Goal: Transaction & Acquisition: Purchase product/service

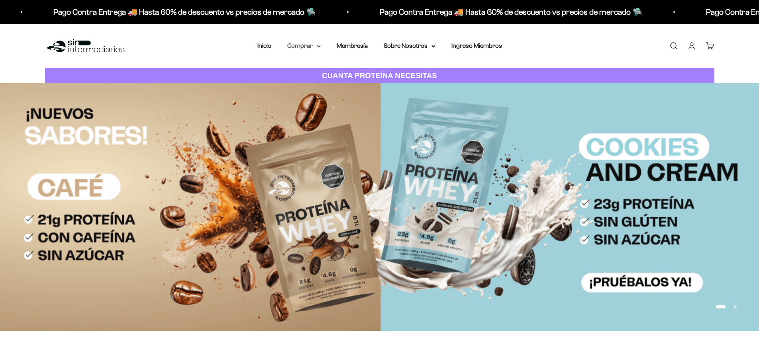
click at [317, 47] on icon at bounding box center [319, 46] width 4 height 3
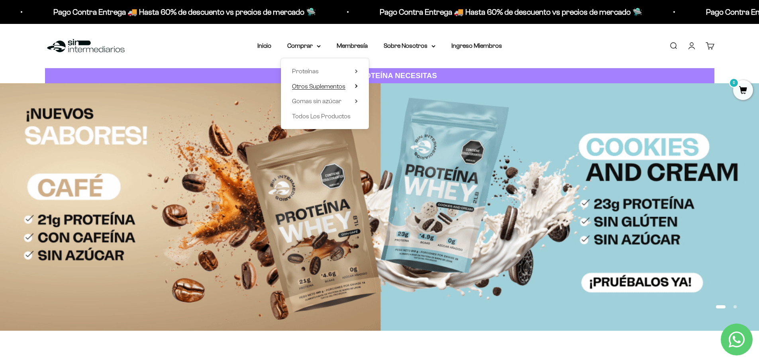
click at [356, 86] on icon at bounding box center [356, 86] width 3 height 4
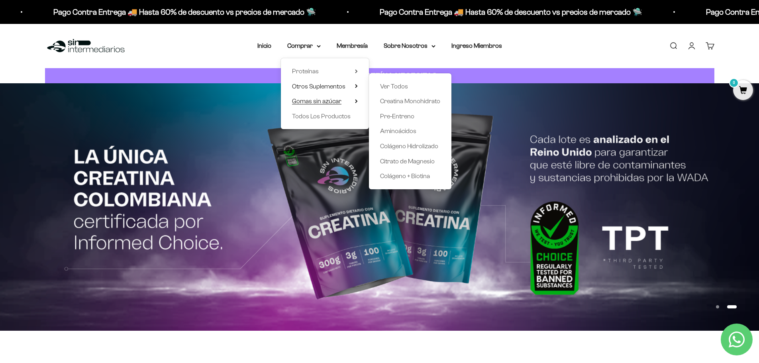
click at [355, 100] on icon at bounding box center [356, 101] width 3 height 4
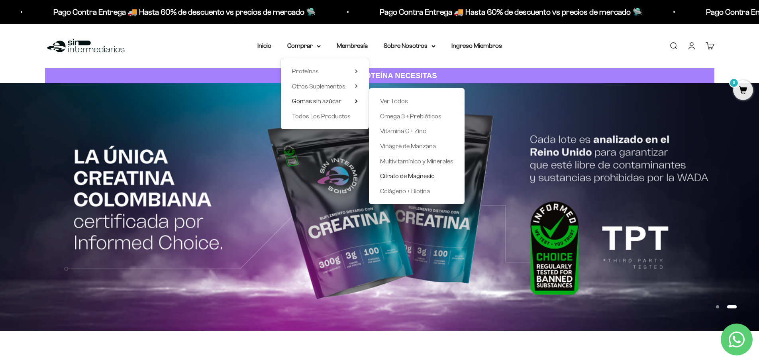
click at [405, 176] on span "Citrato de Magnesio" at bounding box center [407, 176] width 55 height 7
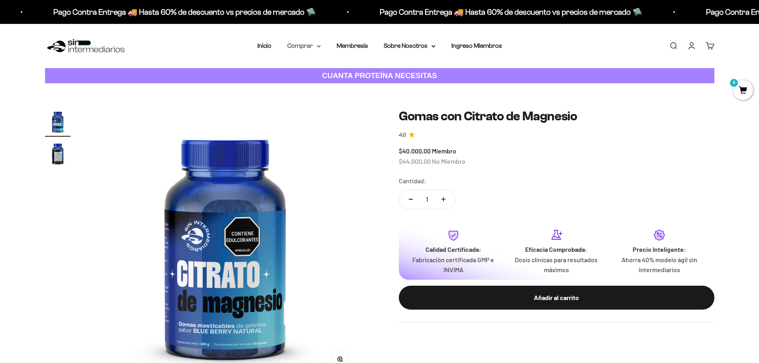
click at [320, 45] on icon at bounding box center [318, 46] width 3 height 2
click at [345, 83] on span "Otros Suplementos" at bounding box center [318, 86] width 53 height 7
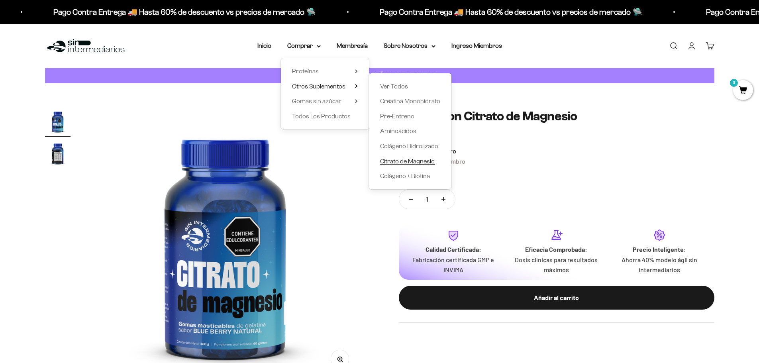
click at [399, 159] on span "Citrato de Magnesio" at bounding box center [407, 161] width 55 height 7
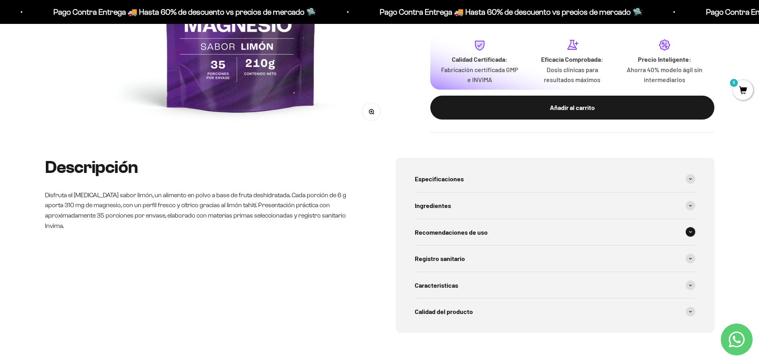
click at [690, 229] on span at bounding box center [691, 232] width 10 height 10
